Goal: Transaction & Acquisition: Book appointment/travel/reservation

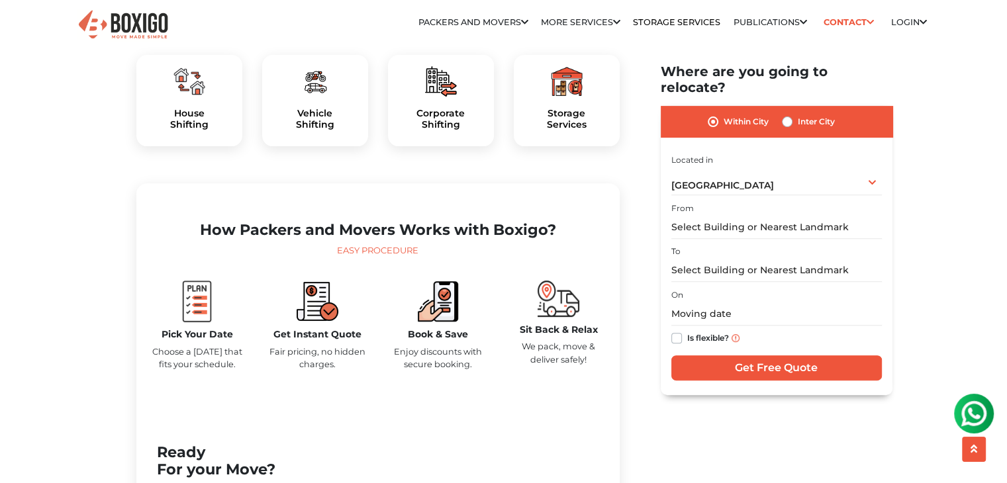
scroll to position [464, 0]
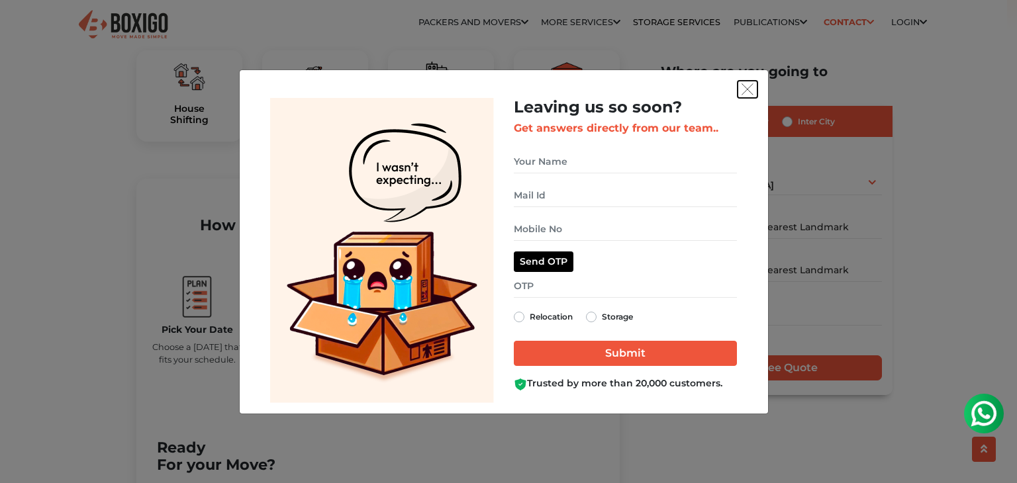
click at [743, 93] on img "get free quote dialog" at bounding box center [748, 89] width 12 height 12
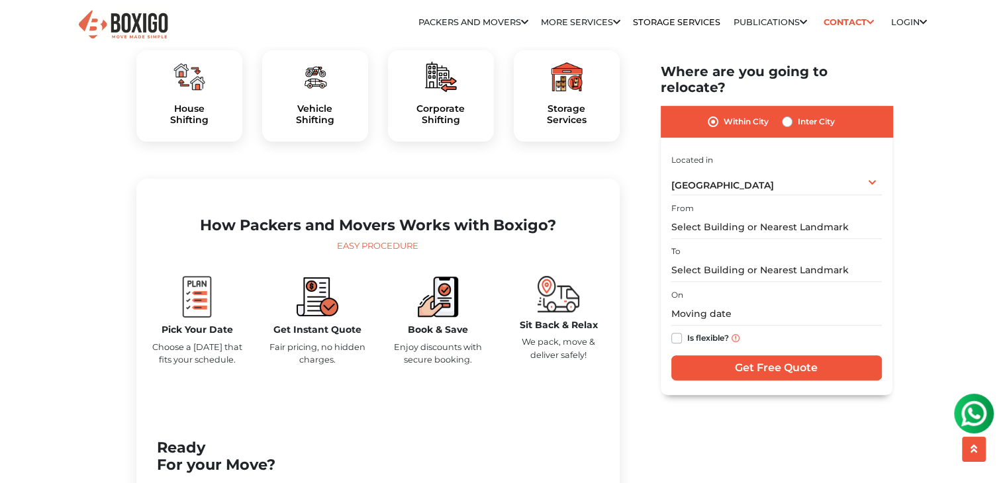
click at [183, 123] on div "House Shifting" at bounding box center [189, 95] width 106 height 91
click at [215, 93] on div at bounding box center [189, 77] width 85 height 32
click at [188, 126] on h5 "House Shifting" at bounding box center [189, 114] width 85 height 23
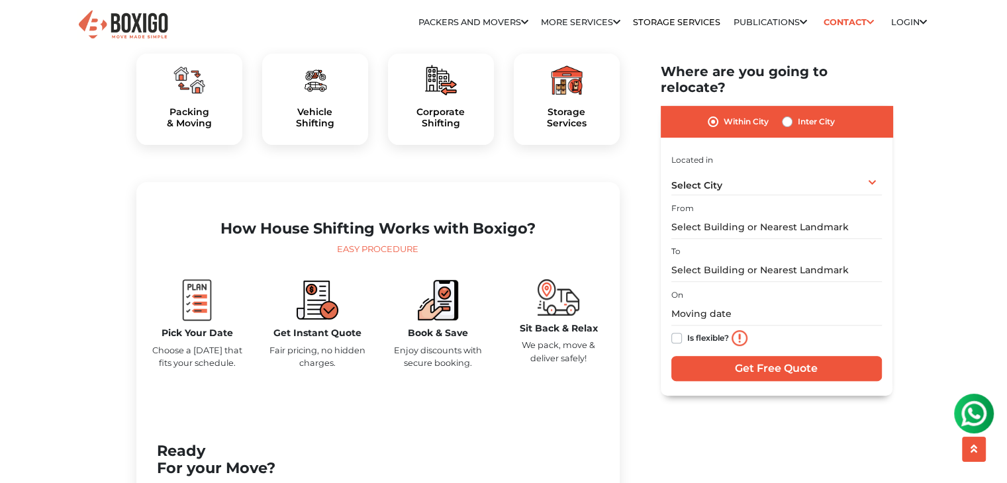
scroll to position [464, 0]
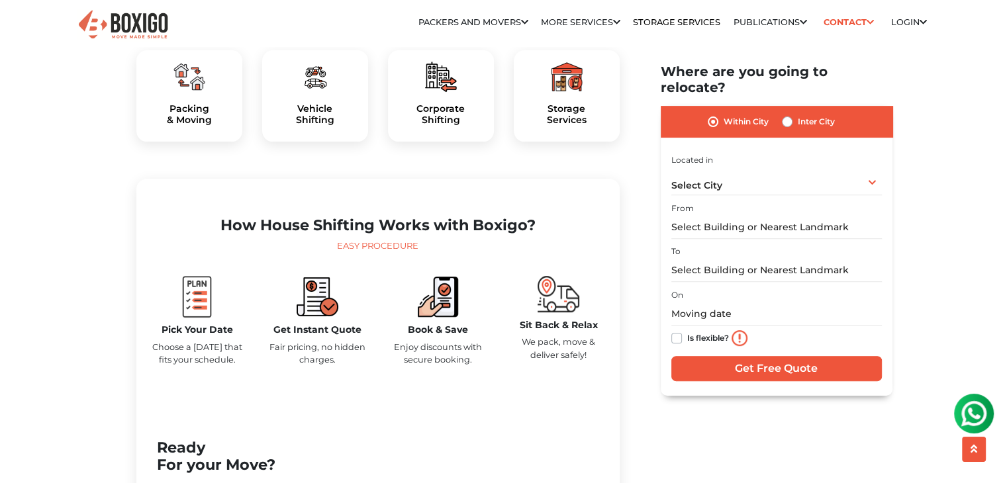
click at [193, 93] on img at bounding box center [190, 77] width 32 height 32
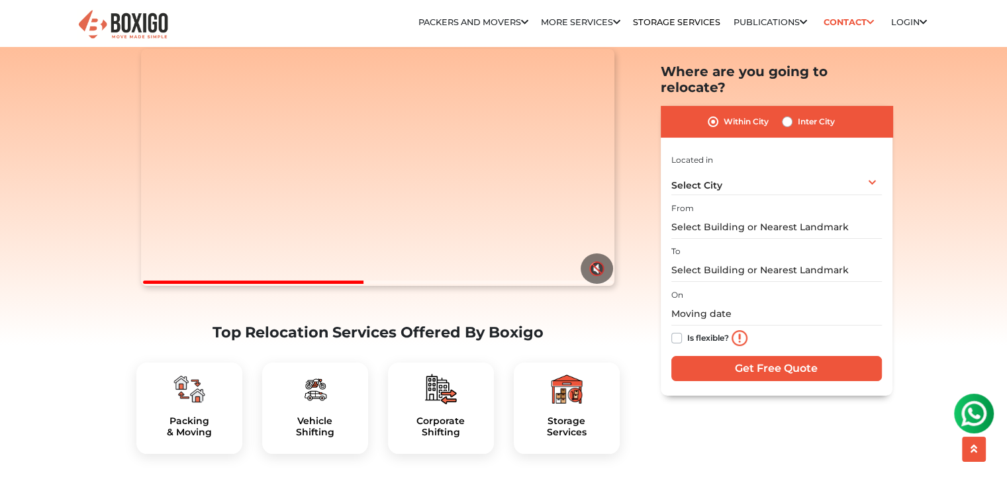
scroll to position [199, 0]
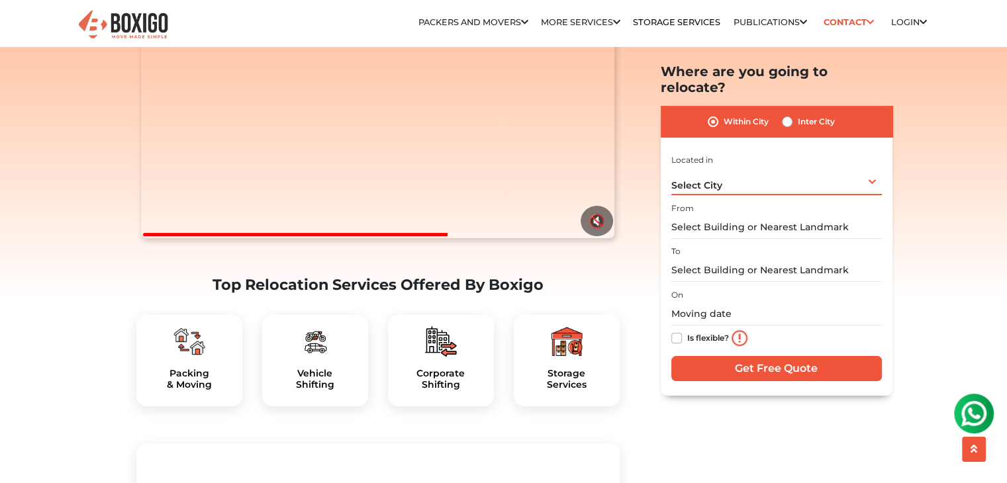
click at [721, 179] on span "Select City" at bounding box center [697, 185] width 51 height 12
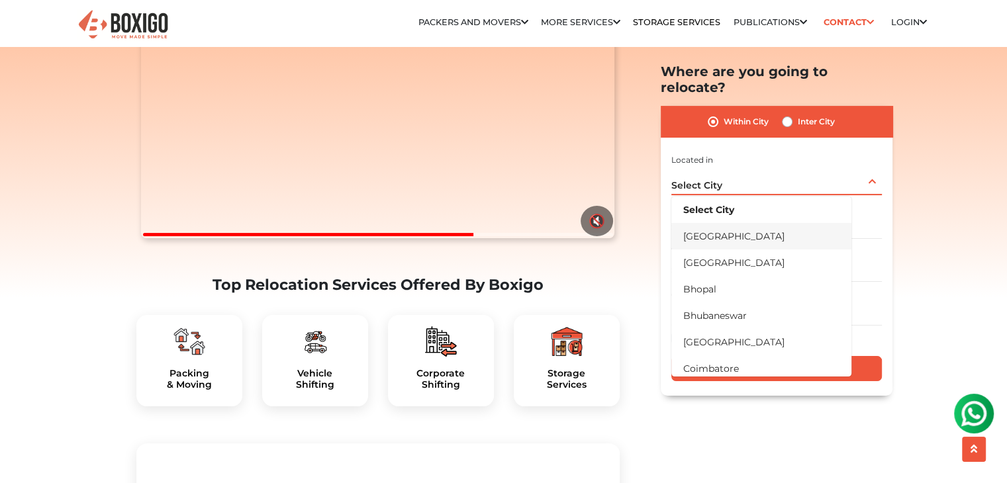
click at [716, 223] on li "[GEOGRAPHIC_DATA]" at bounding box center [762, 236] width 180 height 26
click at [716, 221] on input "text" at bounding box center [777, 227] width 211 height 23
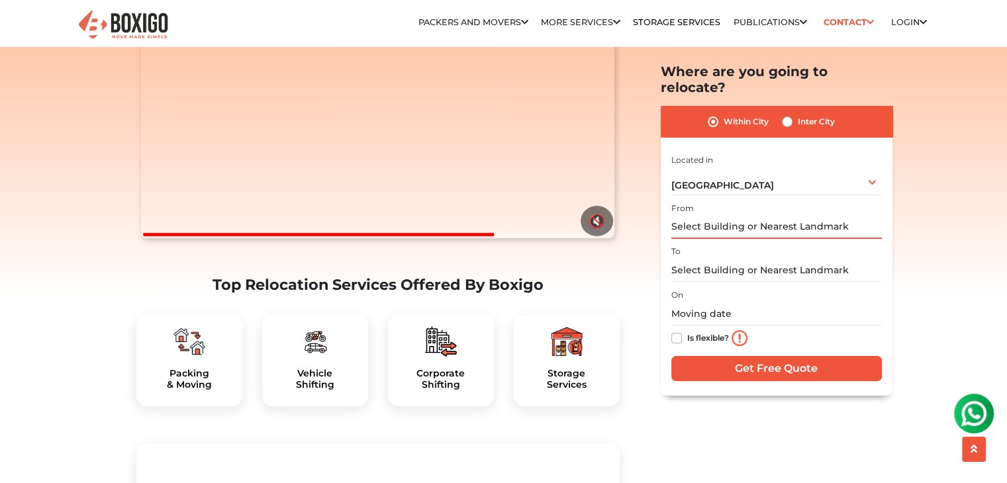
click at [716, 216] on input "text" at bounding box center [777, 227] width 211 height 23
click at [828, 216] on input "text" at bounding box center [777, 227] width 211 height 23
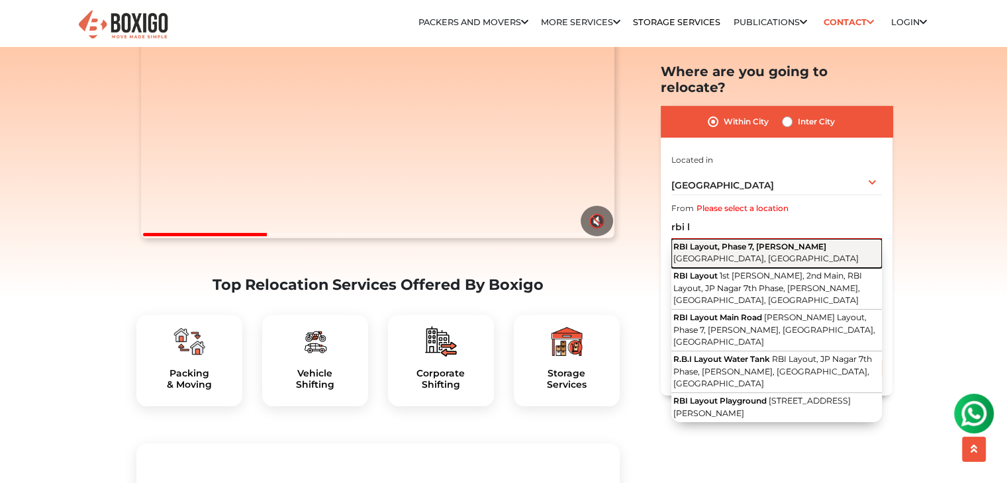
click at [828, 254] on span "Bengaluru, Karnataka" at bounding box center [766, 259] width 185 height 10
type input "RBI Layout, Phase 7, J. P. Nagar, Bengaluru, Karnataka"
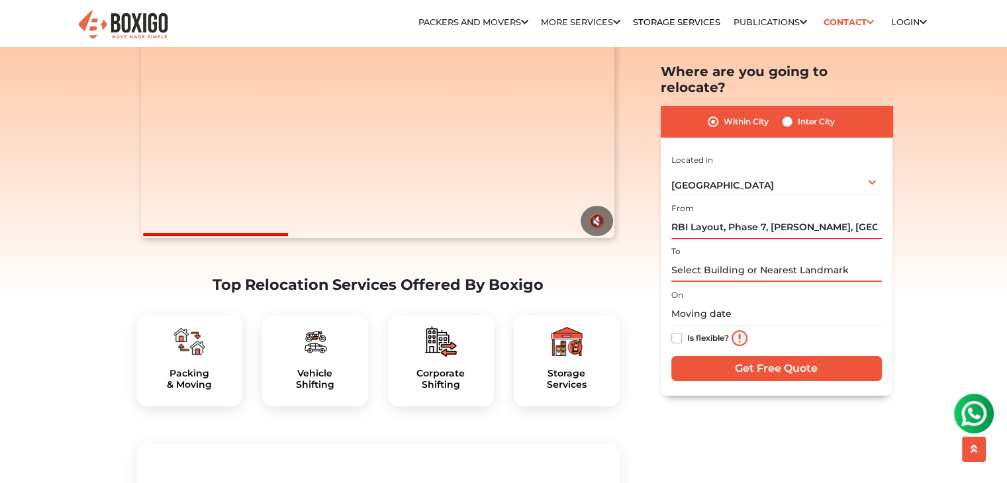
click at [799, 259] on input "text" at bounding box center [777, 270] width 211 height 23
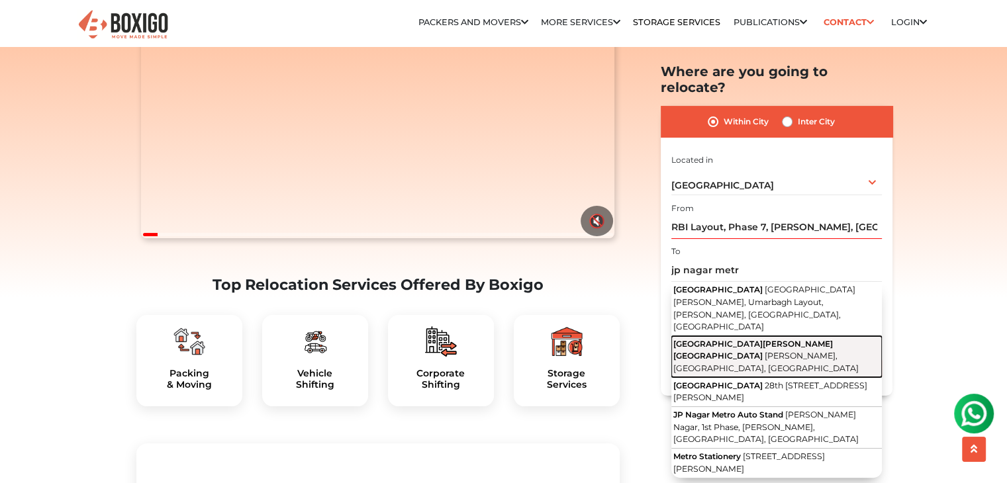
click at [720, 336] on button "Metro Station Jaya Prakash Nagar J. P. Nagar, Bengaluru, Karnataka" at bounding box center [777, 357] width 211 height 42
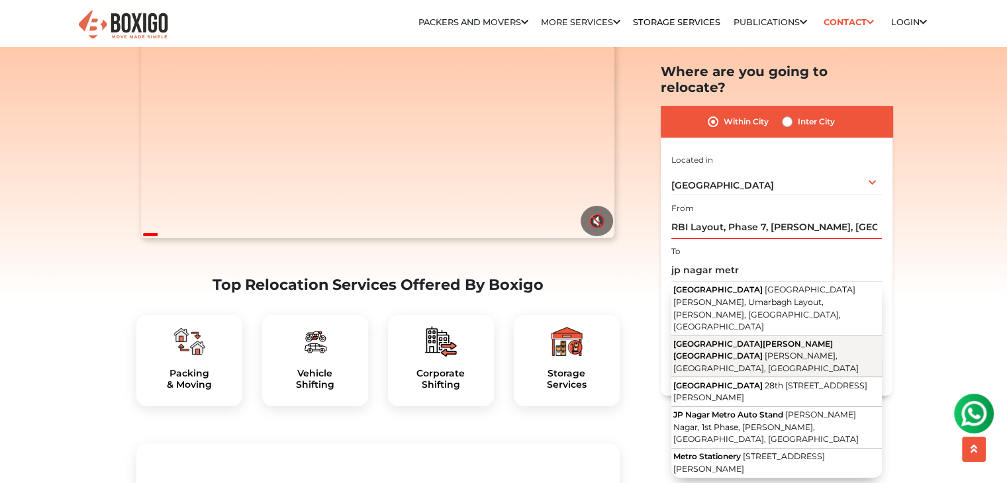
type input "Metro Station Jaya Prakash Nagar, J. P. Nagar, Bengaluru, Karnataka"
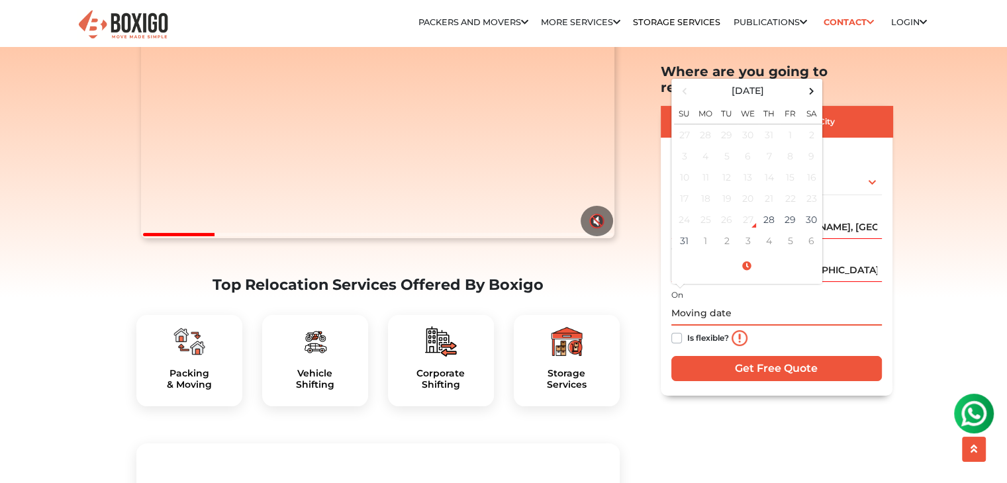
click at [725, 303] on input "text" at bounding box center [777, 314] width 211 height 23
click at [809, 82] on span at bounding box center [812, 91] width 18 height 18
click at [700, 167] on td "15" at bounding box center [705, 177] width 21 height 21
type input "09/15/2025 12:00 AM"
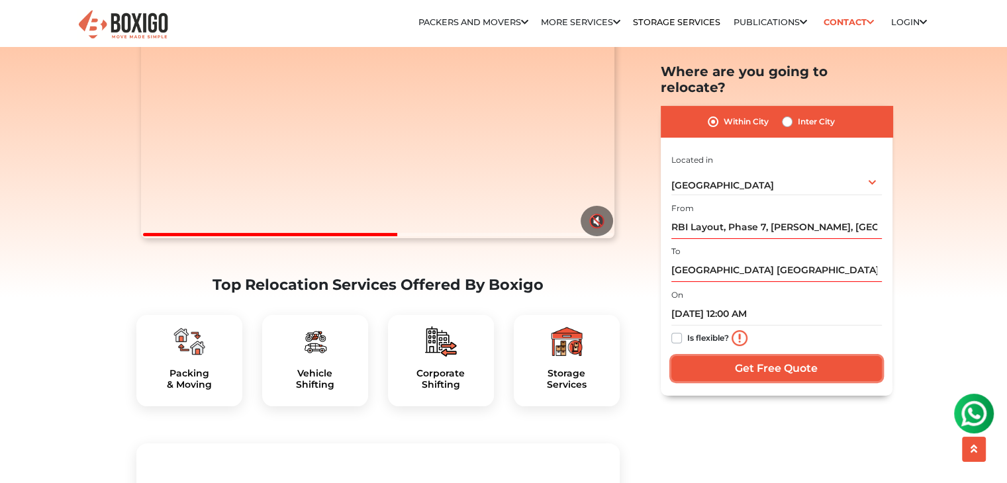
click at [791, 356] on input "Get Free Quote" at bounding box center [777, 368] width 211 height 25
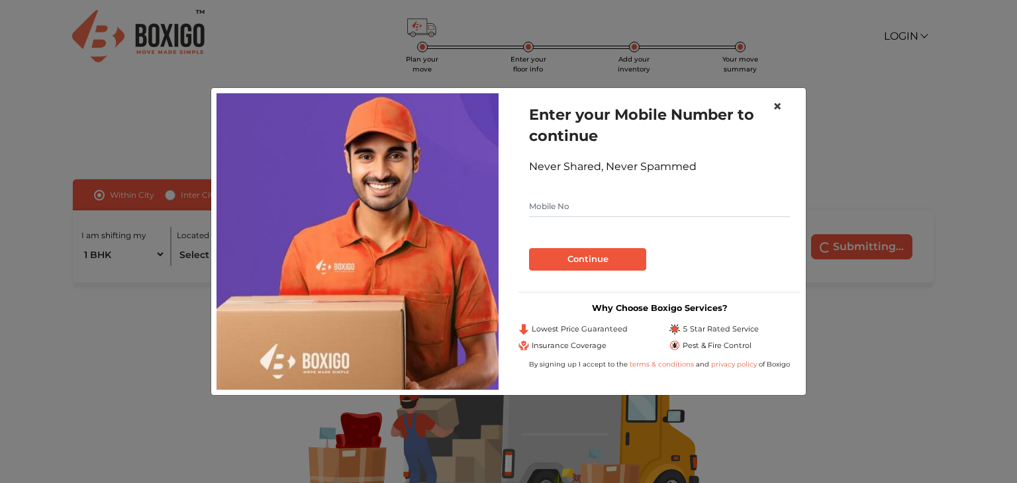
click at [774, 101] on span "×" at bounding box center [777, 106] width 9 height 19
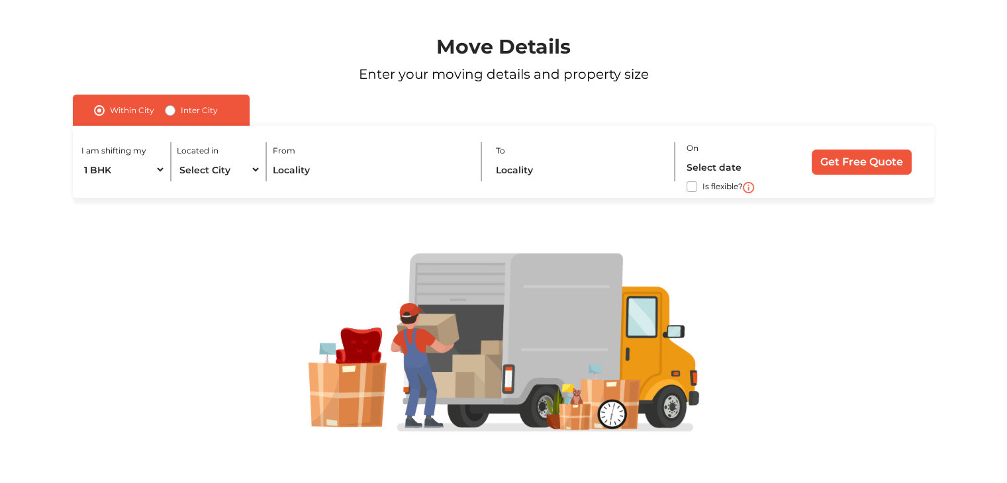
scroll to position [90, 0]
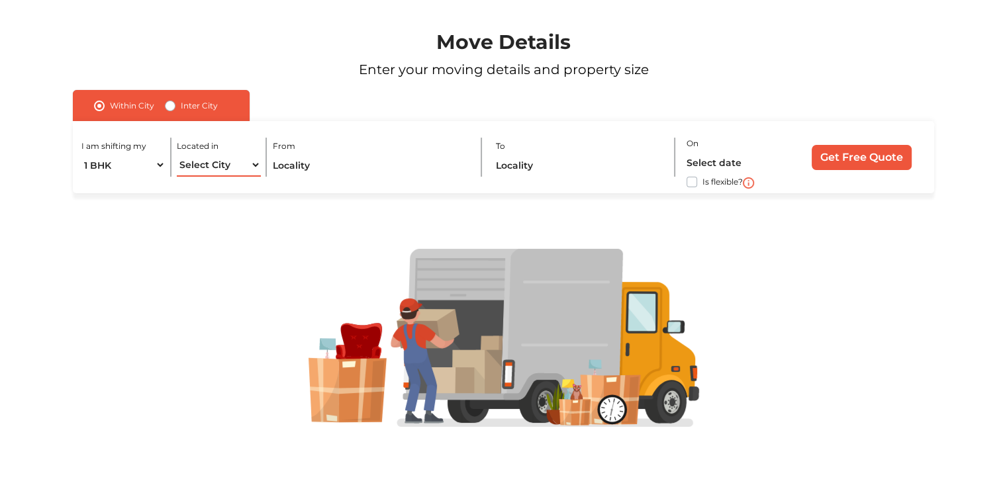
click at [220, 172] on select "Select City Bangalore Bengaluru Bhopal Bhubaneswar Chennai Coimbatore Cuttack D…" at bounding box center [218, 165] width 83 height 23
select select "[GEOGRAPHIC_DATA]"
click at [177, 154] on select "Select City Bangalore Bengaluru Bhopal Bhubaneswar Chennai Coimbatore Cuttack D…" at bounding box center [218, 165] width 83 height 23
click at [303, 165] on input "text" at bounding box center [371, 165] width 197 height 23
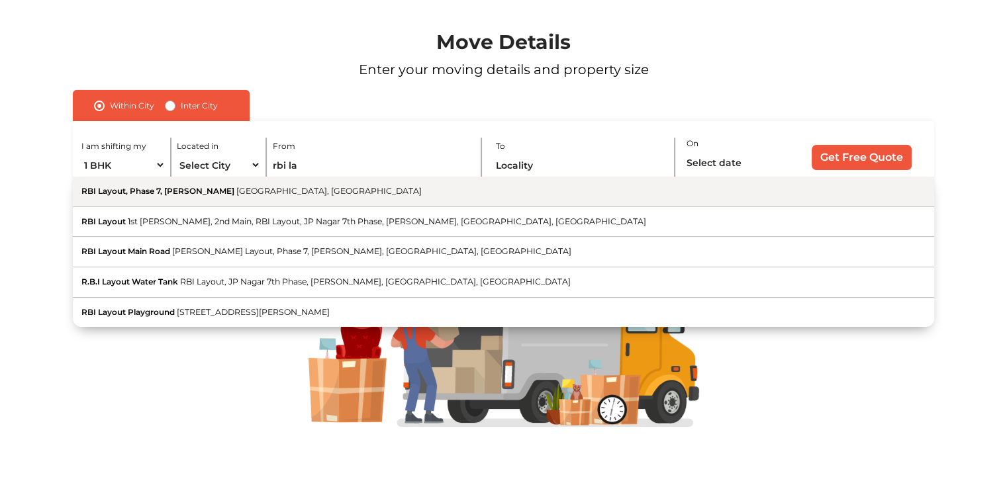
click at [239, 199] on button "RBI Layout, Phase 7, J. P. Nagar Bengaluru, Karnataka" at bounding box center [504, 192] width 862 height 30
type input "RBI Layout, Phase 7, J. P. Nagar, Bengaluru, Karnataka"
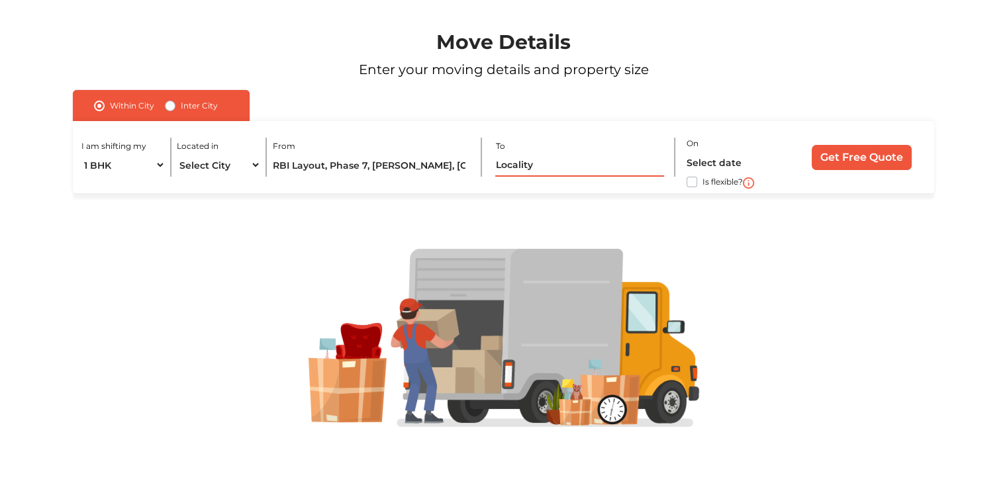
click at [568, 157] on input "text" at bounding box center [579, 165] width 169 height 23
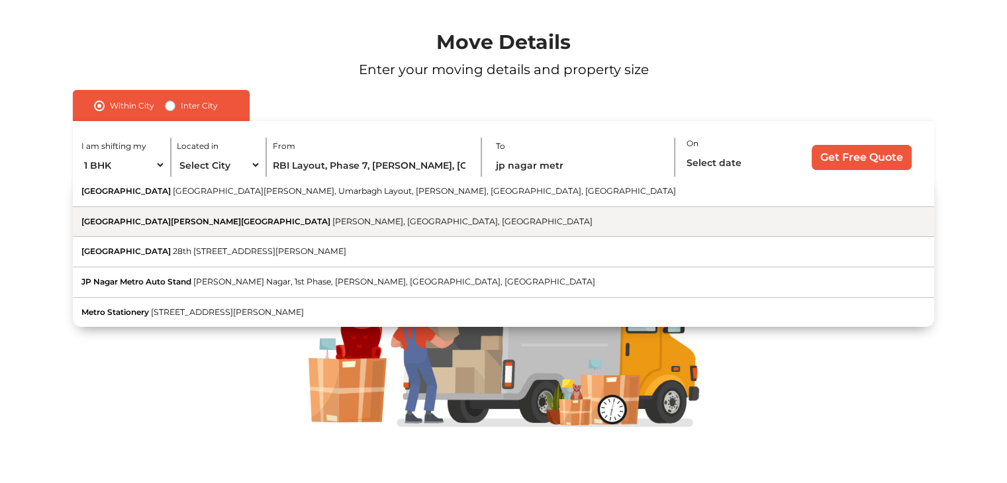
click at [199, 223] on span "Metro Station Jaya Prakash Nagar" at bounding box center [205, 222] width 249 height 10
type input "Metro Station Jaya Prakash Nagar, J. P. Nagar, Bengaluru, Karnataka"
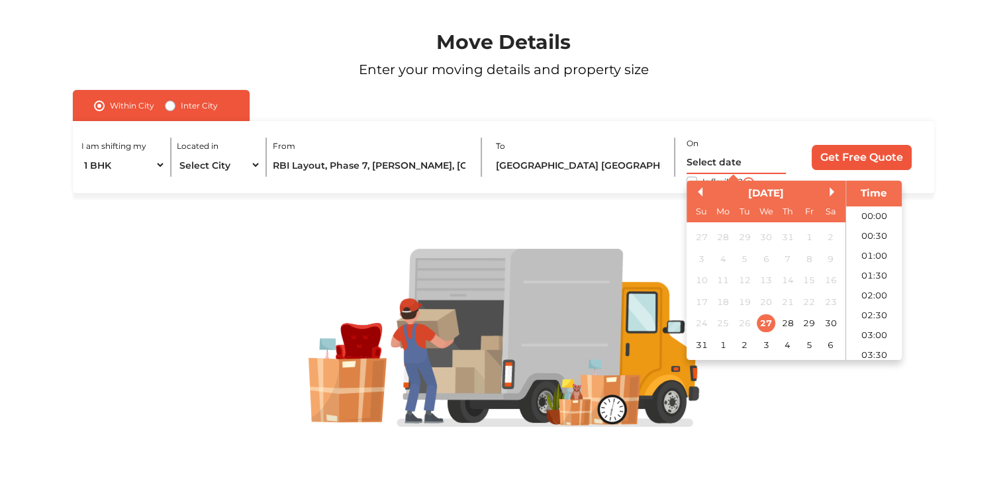
click at [740, 164] on input "text" at bounding box center [736, 162] width 99 height 23
click at [832, 197] on div "August 2025" at bounding box center [766, 193] width 159 height 15
click at [828, 191] on div "August 2025" at bounding box center [766, 193] width 159 height 15
click at [832, 194] on button "Next Month" at bounding box center [834, 191] width 9 height 9
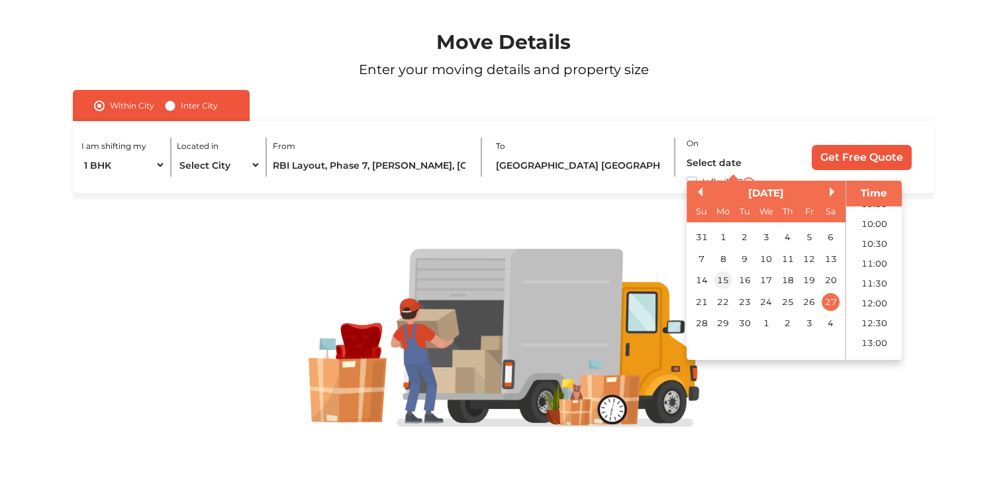
click at [725, 276] on div "15" at bounding box center [724, 281] width 18 height 18
click at [882, 279] on li "08:00" at bounding box center [874, 278] width 56 height 20
type input "15/09/2025 8:00 AM"
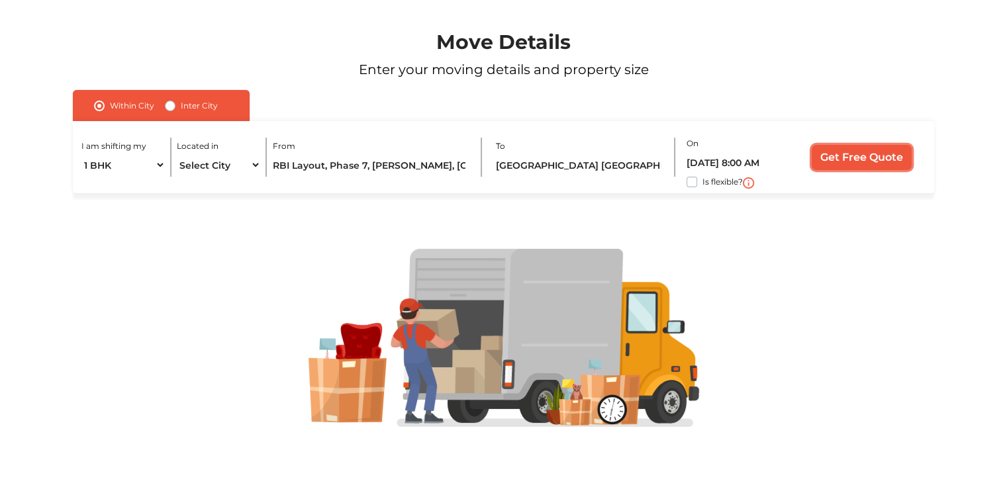
click at [858, 164] on input "Get Free Quote" at bounding box center [862, 157] width 100 height 25
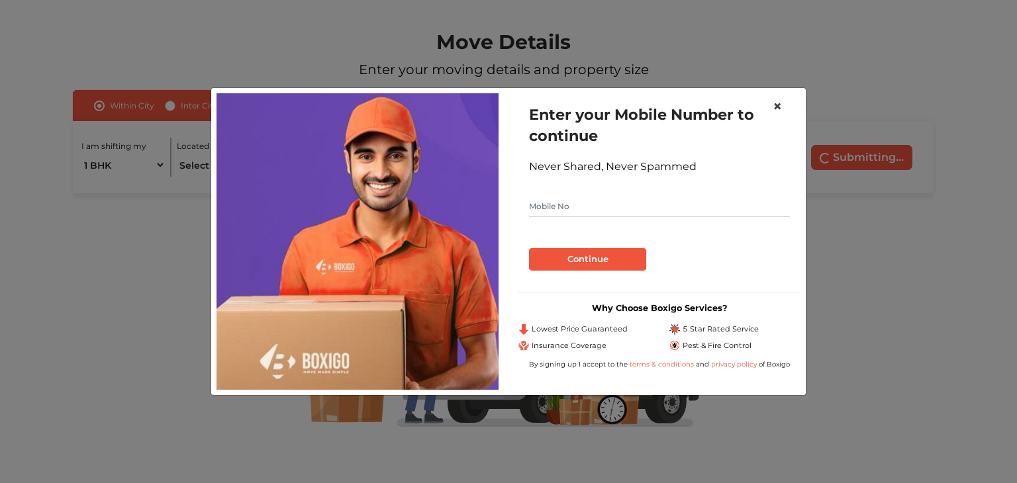
click at [779, 110] on span "×" at bounding box center [777, 106] width 9 height 19
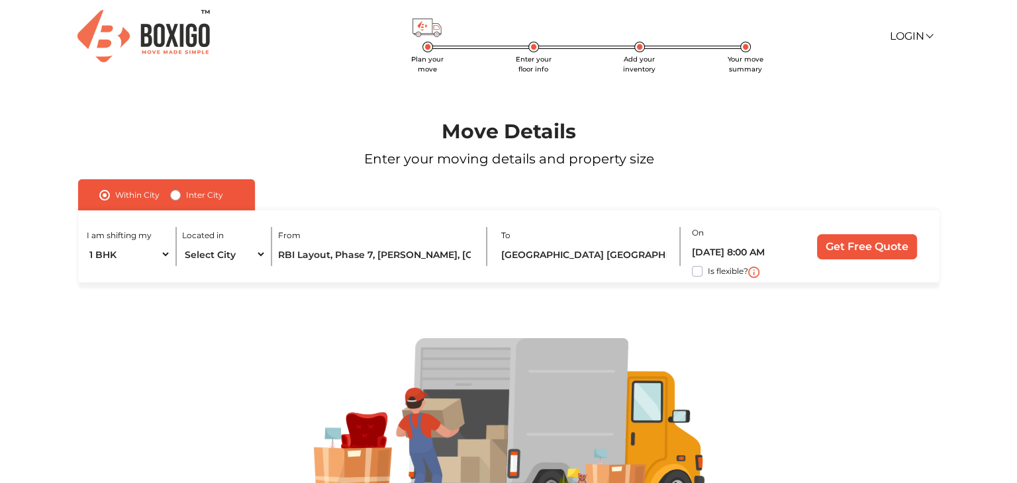
scroll to position [0, 0]
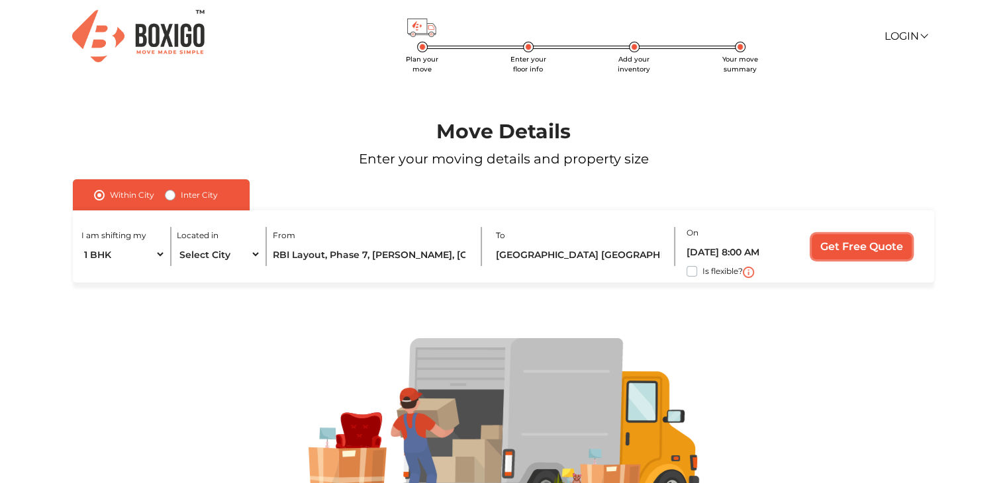
click at [887, 255] on input "Get Free Quote" at bounding box center [862, 246] width 100 height 25
